Goal: Check status: Check status

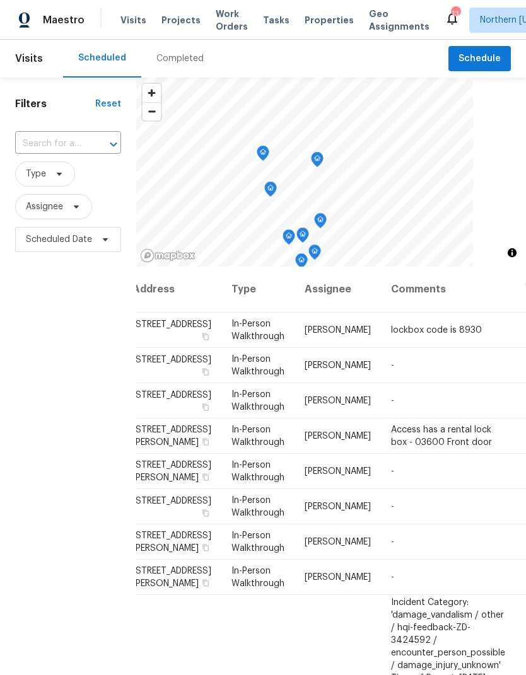
scroll to position [0, 18]
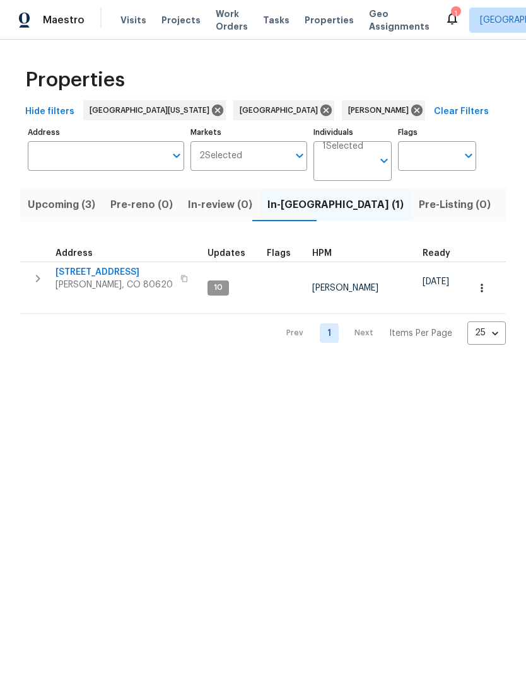
click at [103, 280] on span "[PERSON_NAME], CO 80620" at bounding box center [113, 285] width 117 height 13
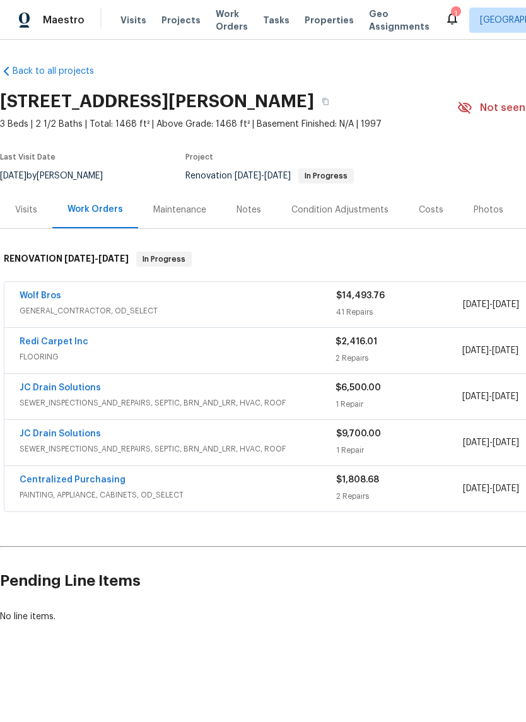
click at [52, 344] on link "Redi Carpet Inc" at bounding box center [54, 341] width 69 height 9
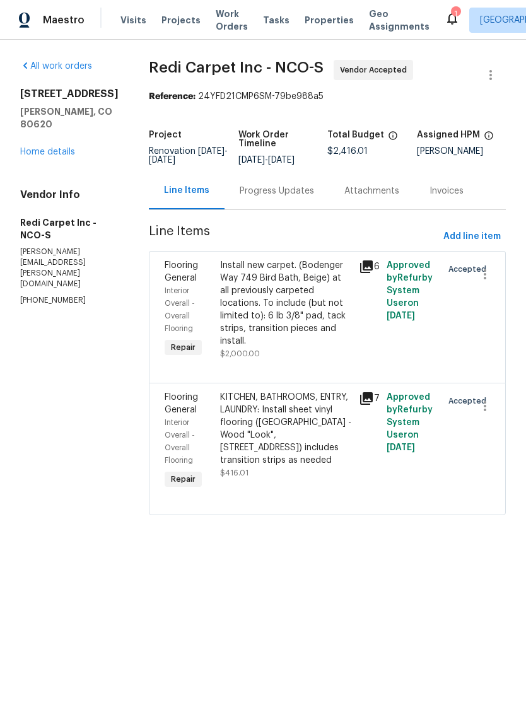
click at [325, 190] on div "Progress Updates" at bounding box center [276, 190] width 105 height 37
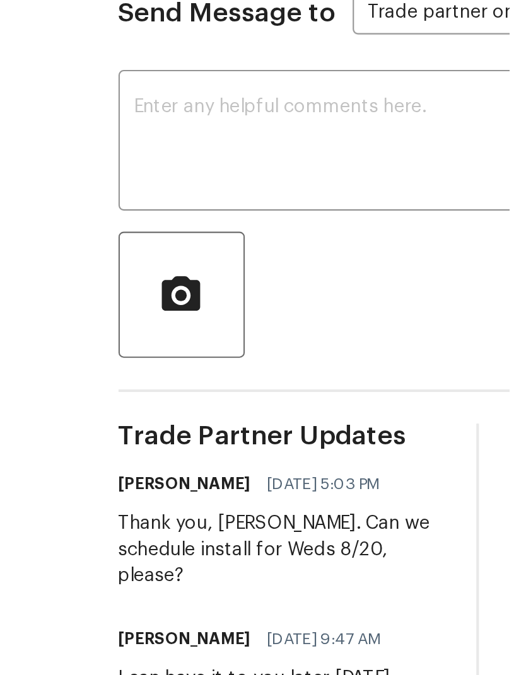
scroll to position [4, 0]
